Goal: Complete application form

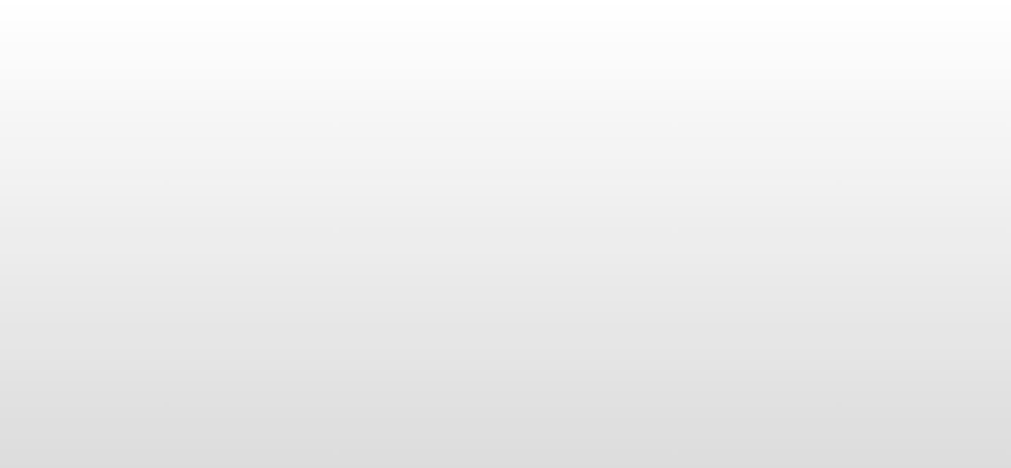
click at [221, 140] on body at bounding box center [505, 234] width 1011 height 468
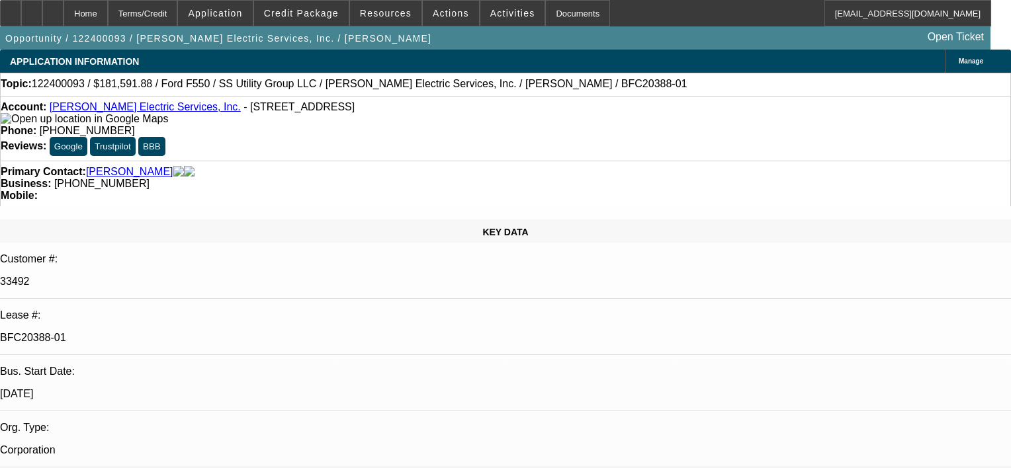
select select "0.1"
select select "0"
select select "0.1"
select select "0"
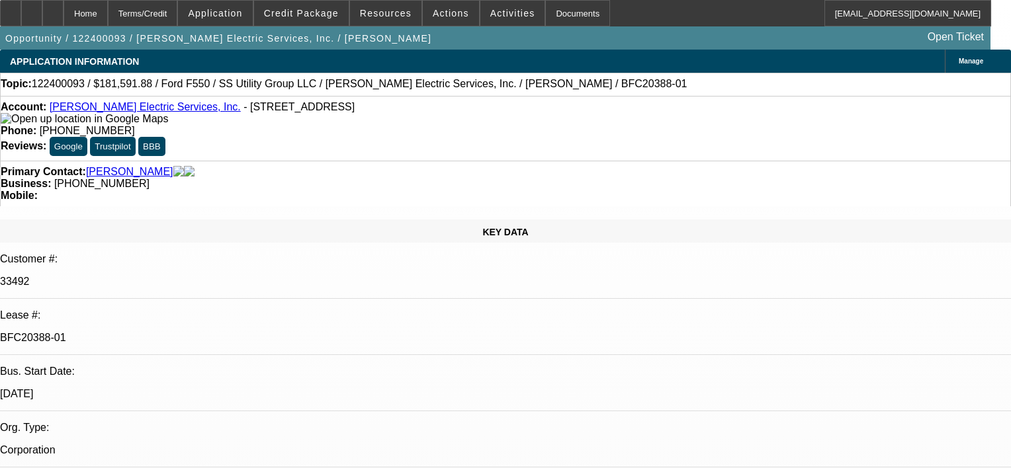
select select "0"
select select "0.2"
select select "2"
select select "0"
select select "0.15"
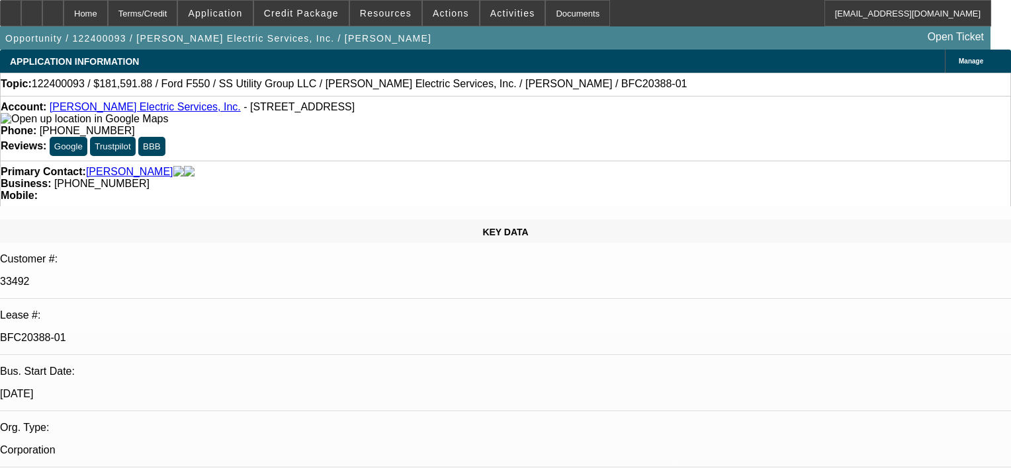
select select "0"
select select "1"
select select "6"
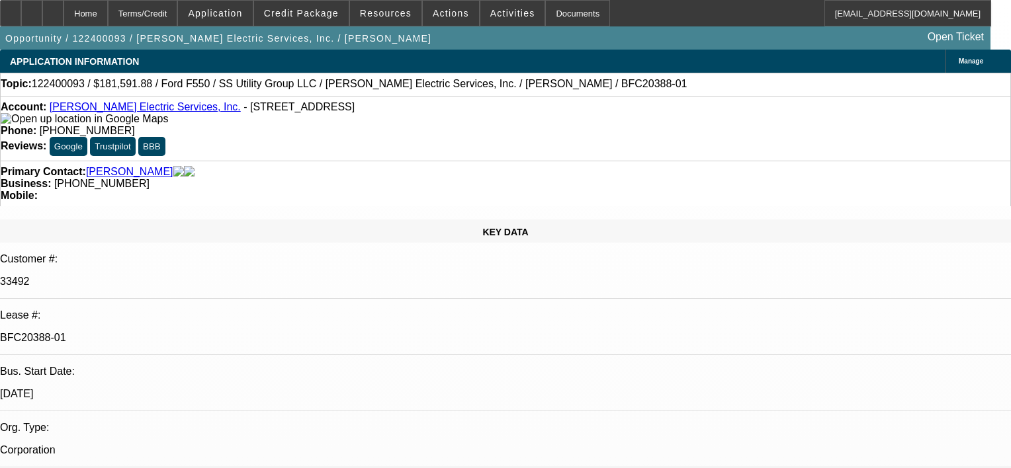
select select "1"
select select "6"
select select "1"
select select "2"
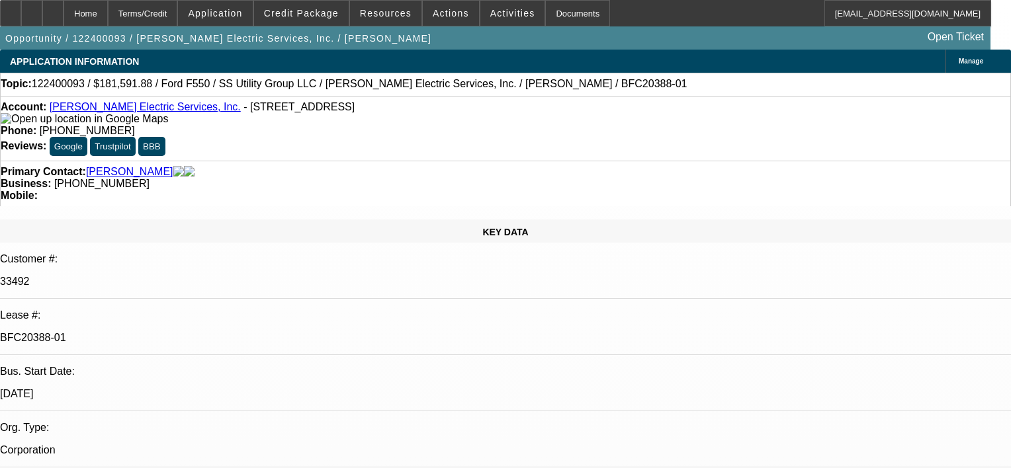
select select "6"
select select "1"
select select "6"
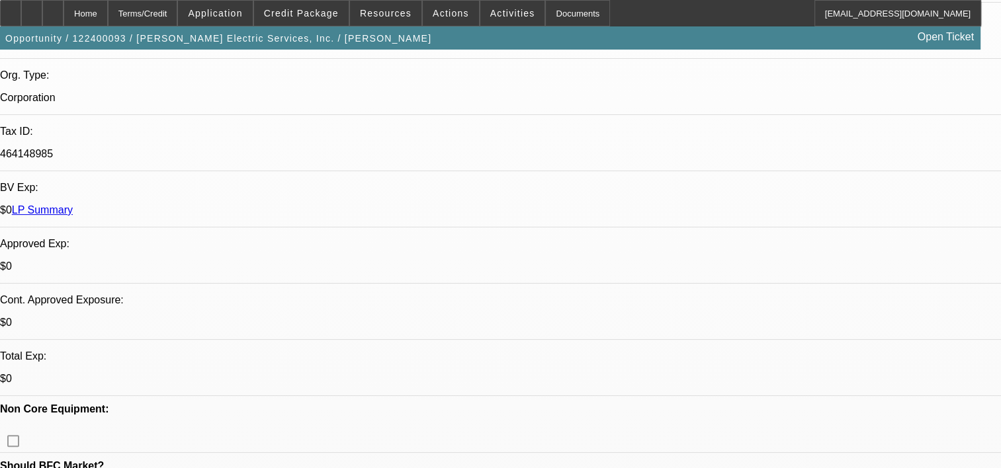
scroll to position [331, 0]
